Goal: Information Seeking & Learning: Learn about a topic

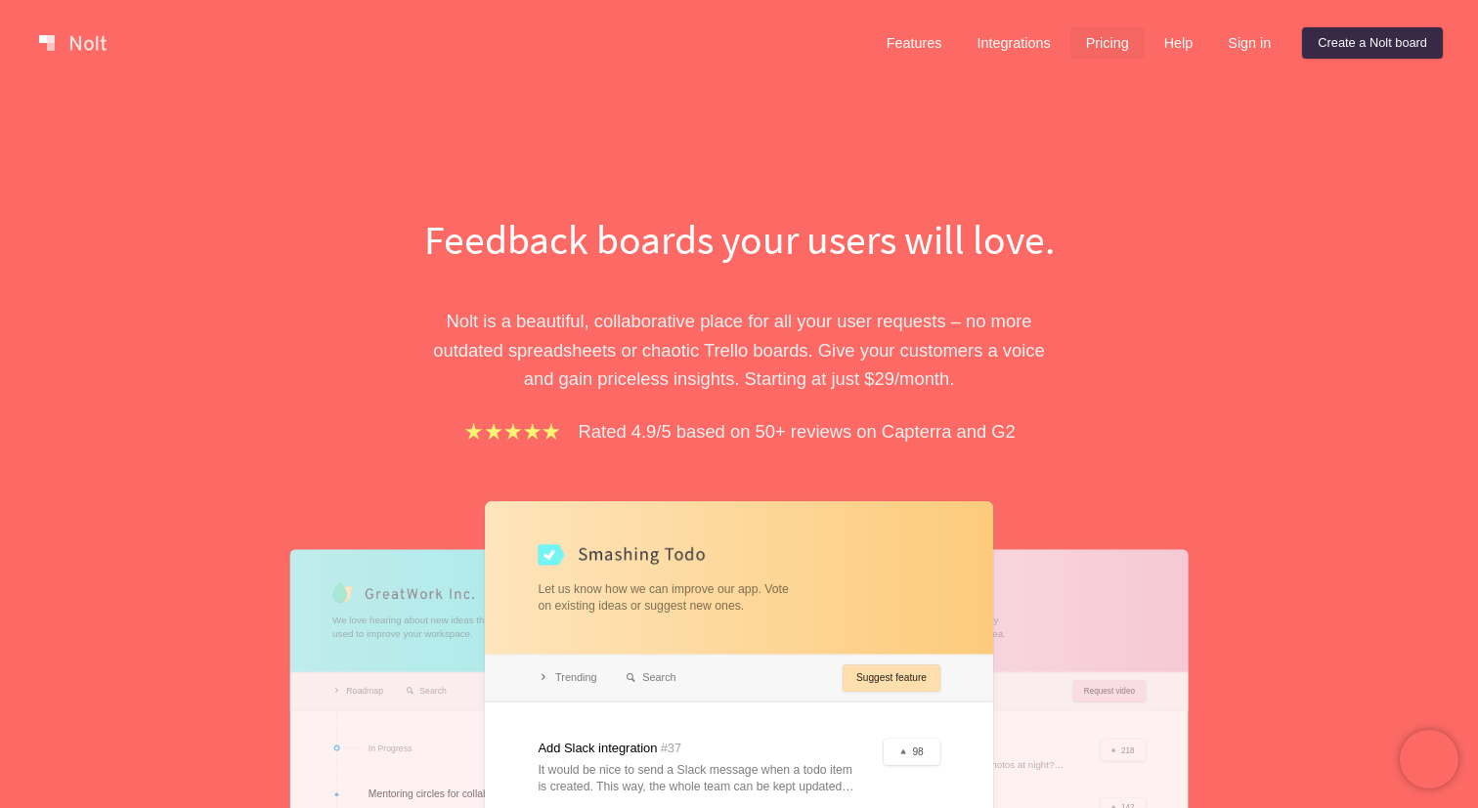
click at [1104, 47] on link "Pricing" at bounding box center [1107, 42] width 74 height 31
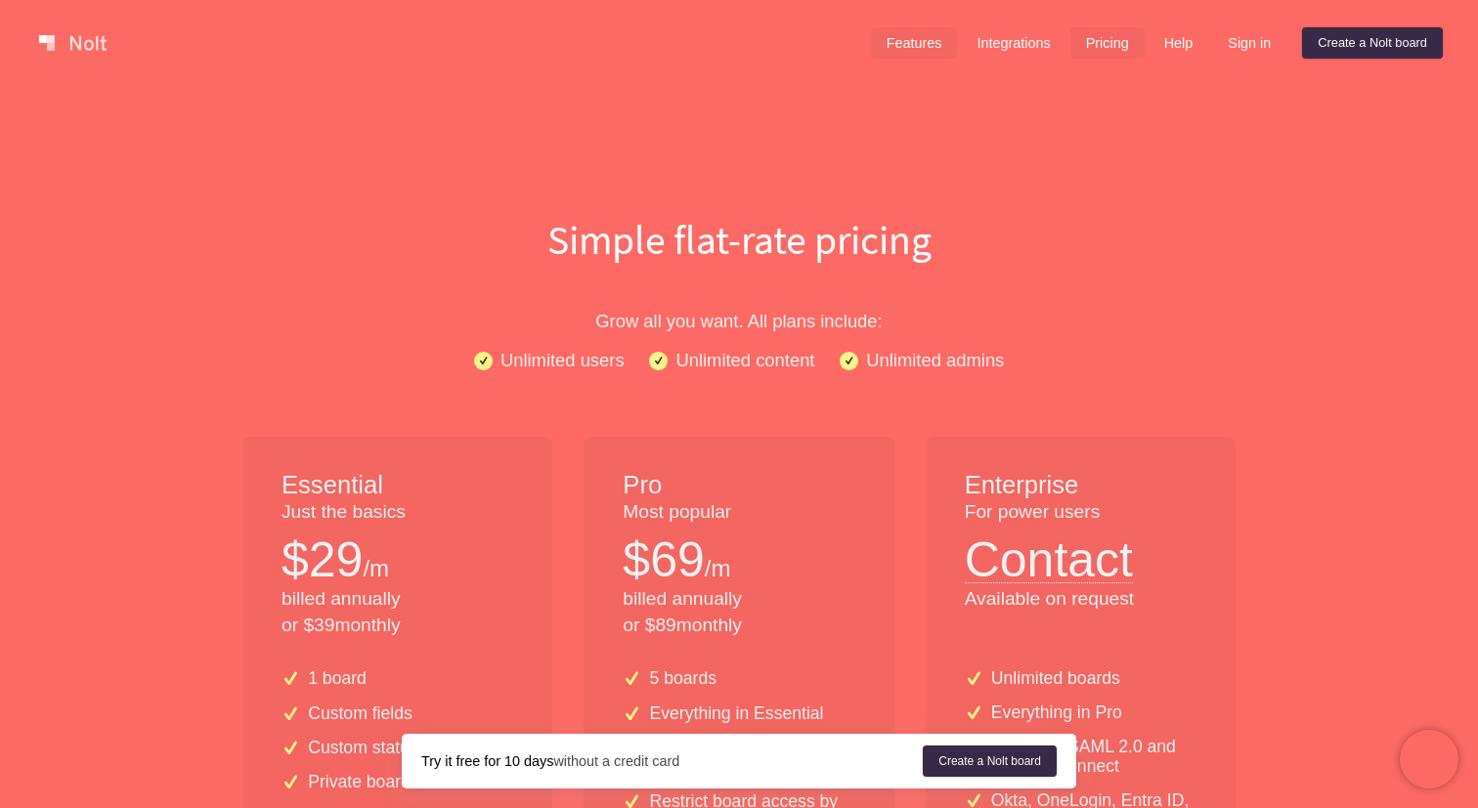
click at [909, 38] on link "Features" at bounding box center [914, 42] width 87 height 31
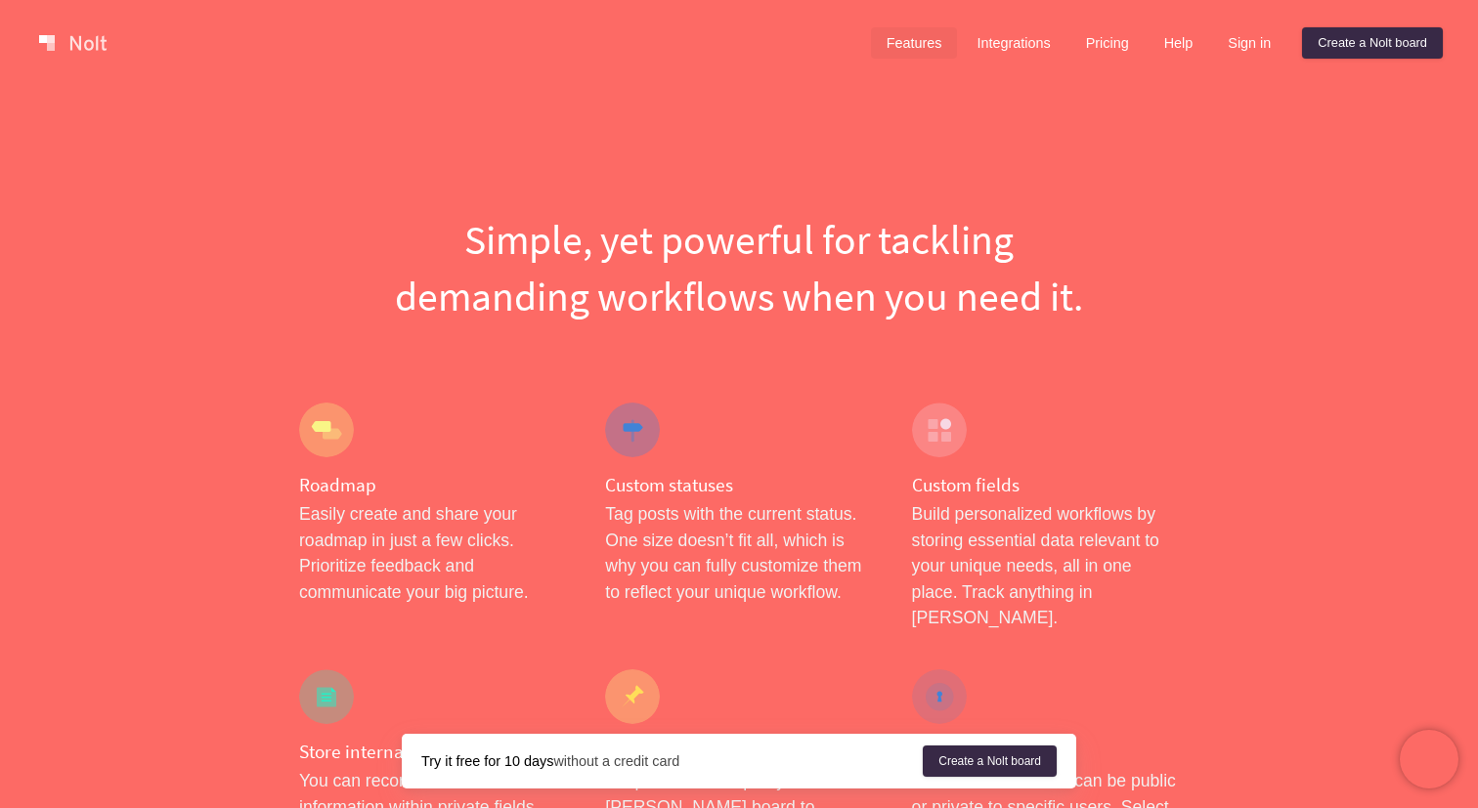
click at [78, 47] on link at bounding box center [72, 42] width 83 height 31
